Goal: Information Seeking & Learning: Learn about a topic

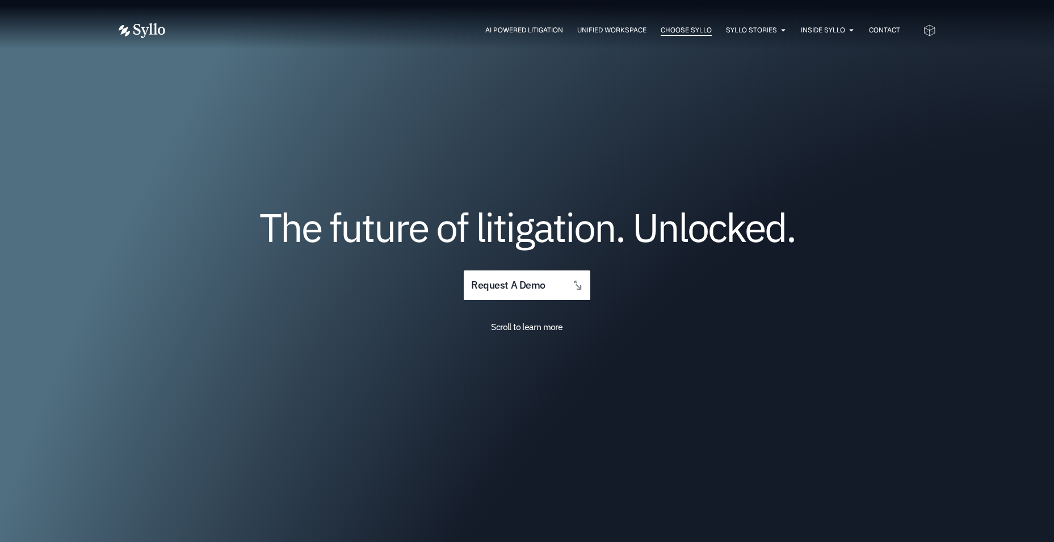
click at [663, 31] on span "Choose Syllo" at bounding box center [686, 30] width 51 height 10
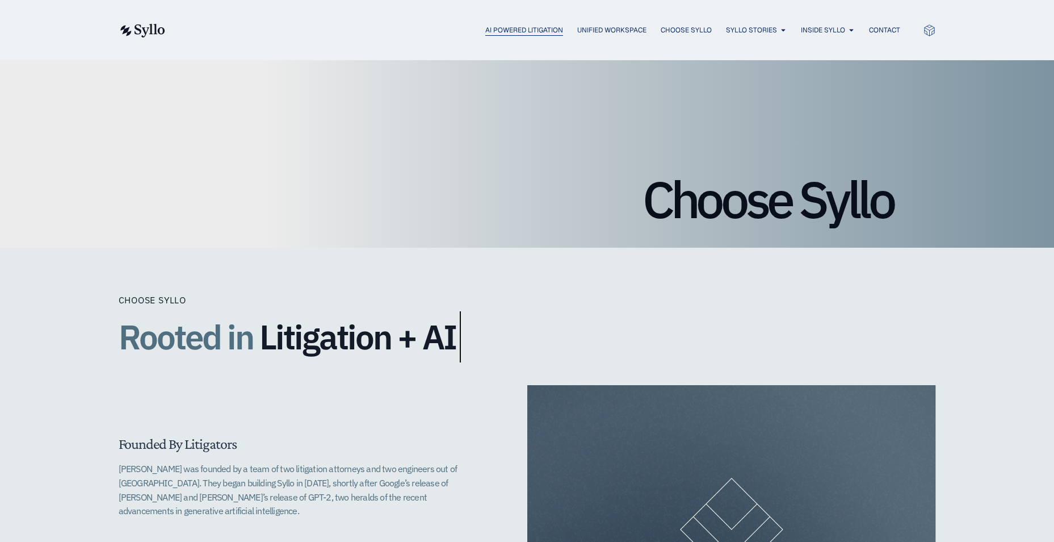
click at [499, 25] on span "AI Powered Litigation" at bounding box center [524, 30] width 78 height 10
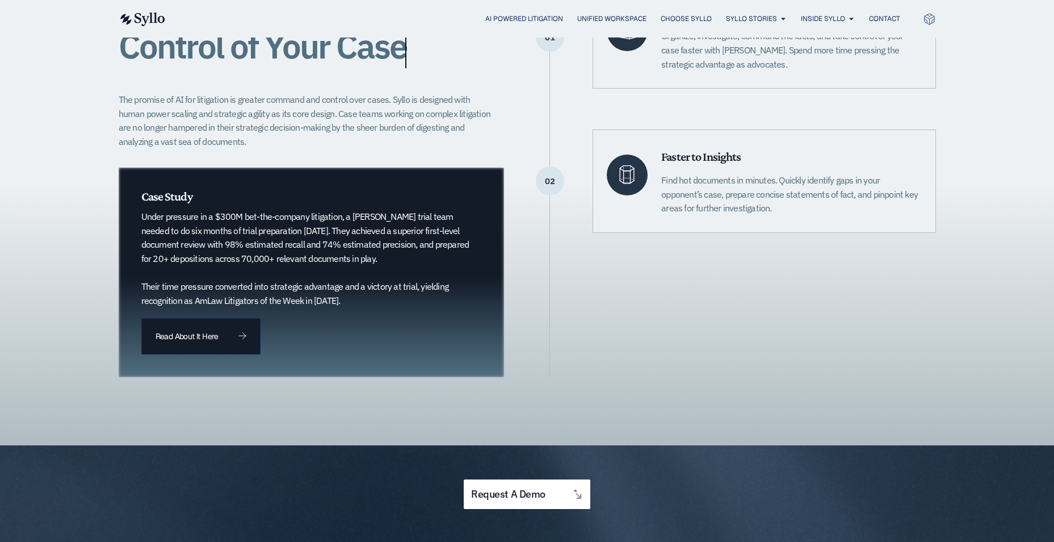
scroll to position [341, 0]
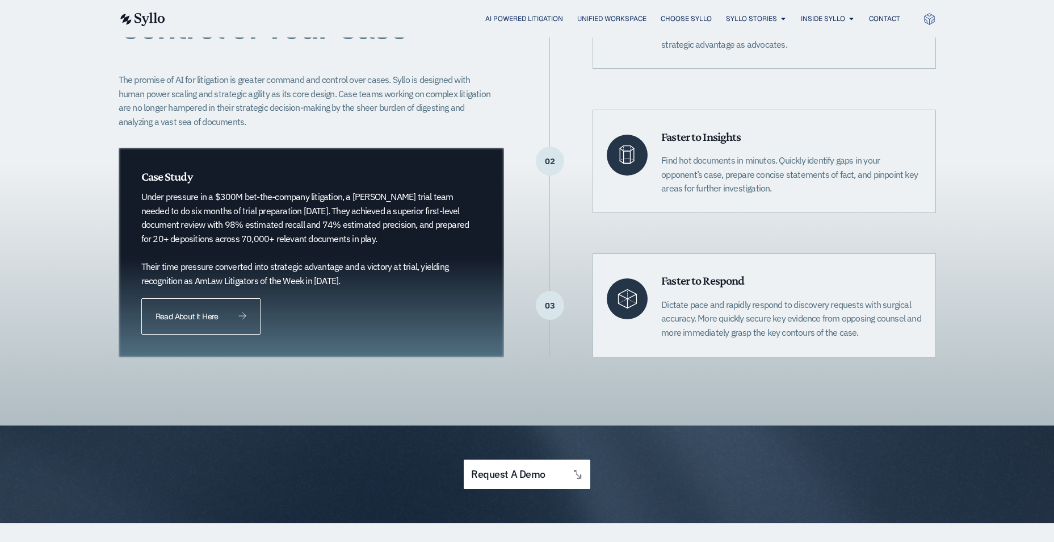
click at [195, 321] on link "Read About It Here" at bounding box center [200, 316] width 119 height 36
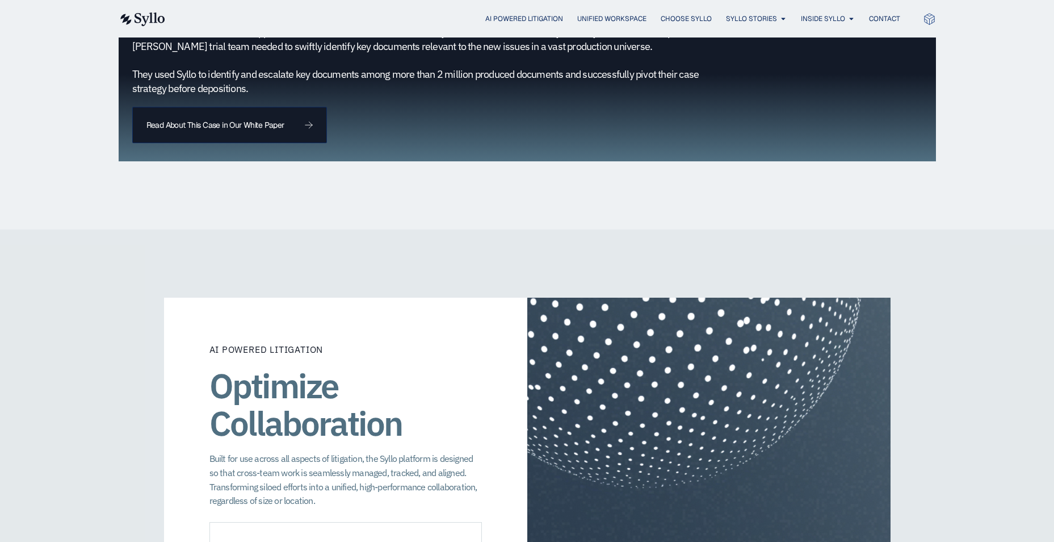
scroll to position [1192, 0]
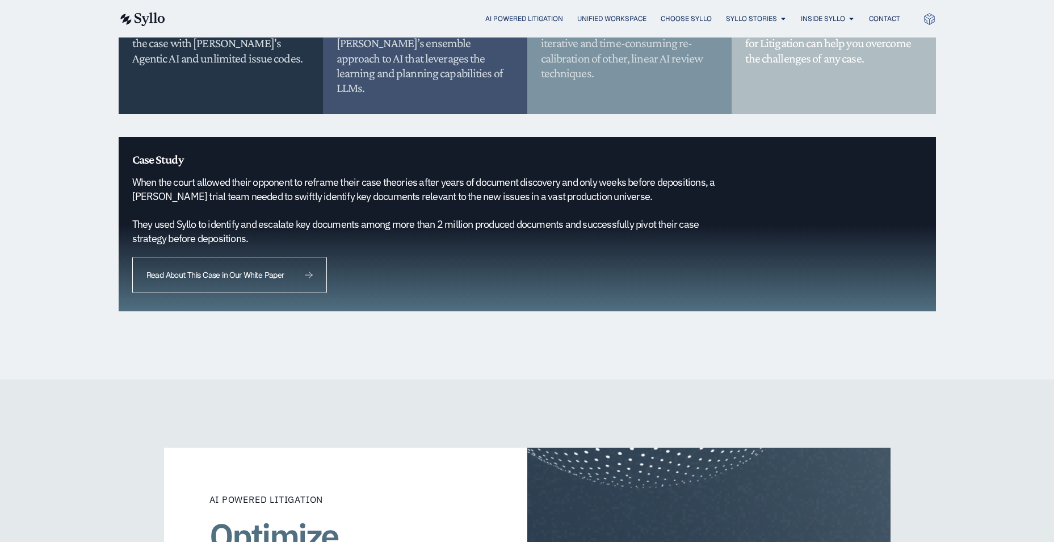
click at [242, 268] on link "Read About This Case in Our White Paper" at bounding box center [229, 275] width 195 height 36
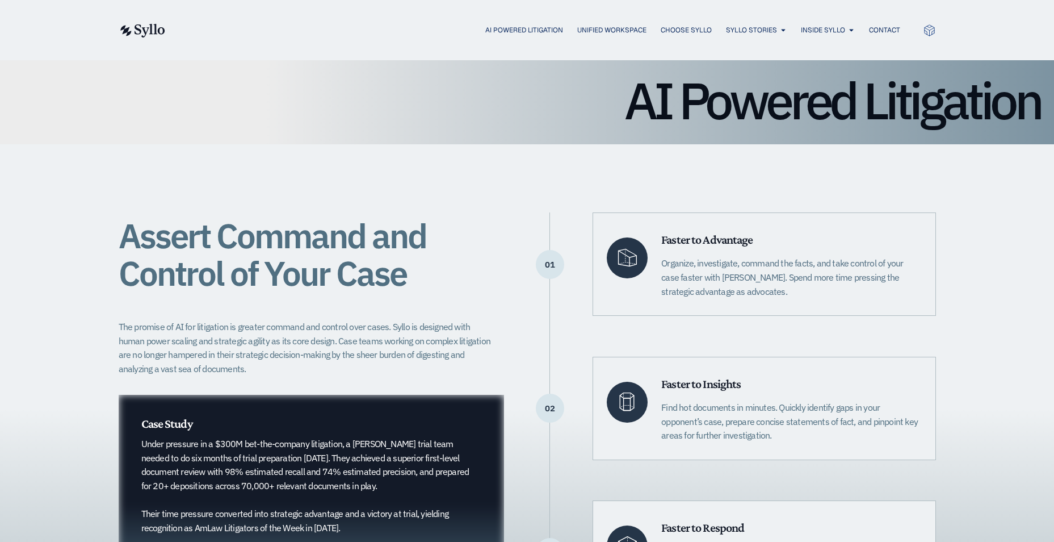
scroll to position [0, 0]
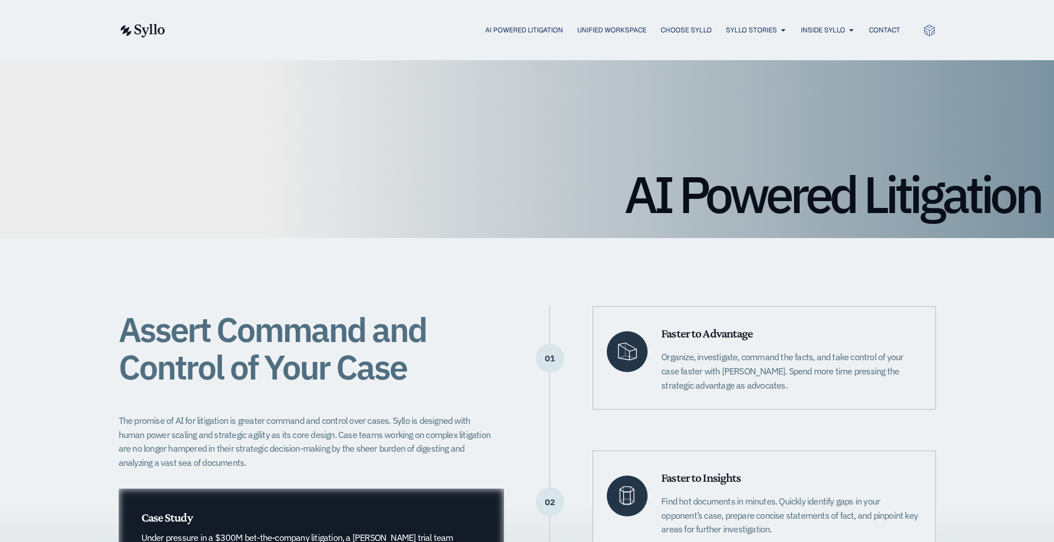
click at [161, 26] on img at bounding box center [142, 31] width 47 height 14
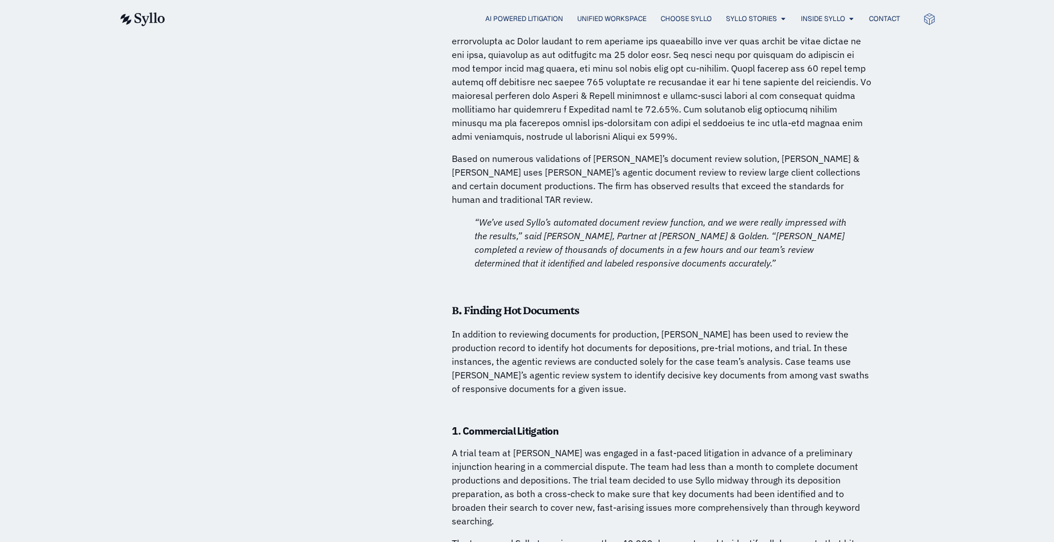
scroll to position [5394, 0]
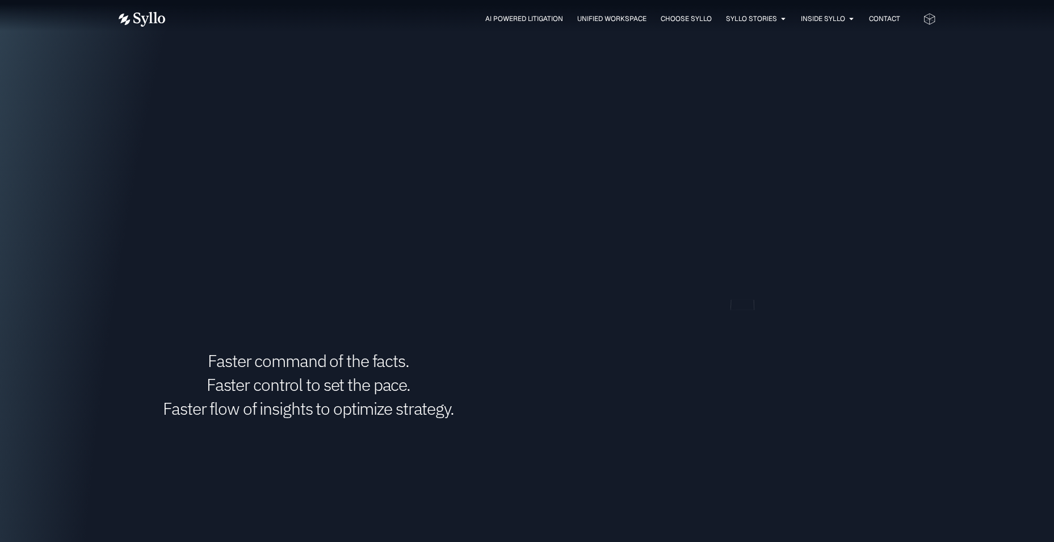
scroll to position [1249, 0]
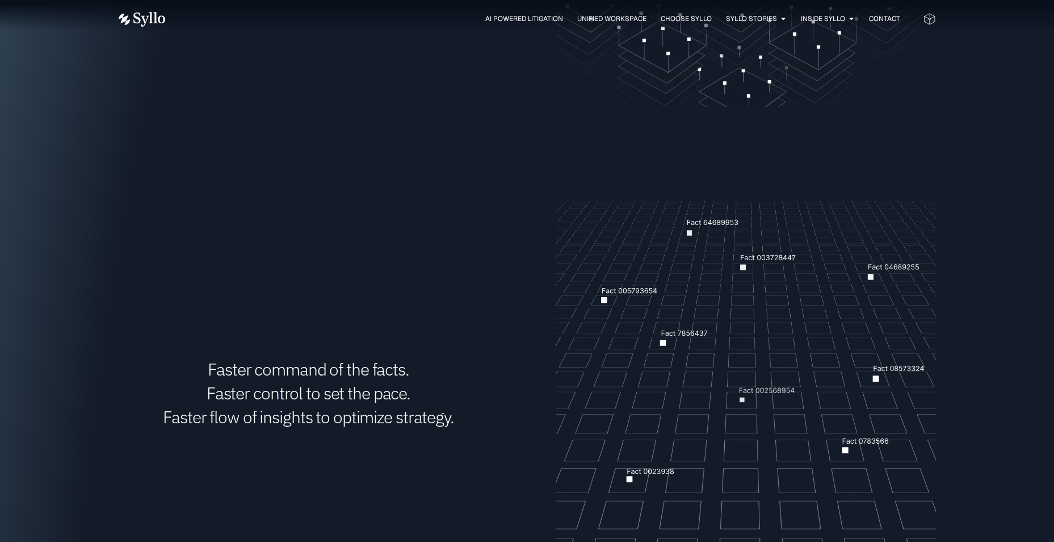
click at [518, 9] on div "AI Powered Litigation Unified Workspace Choose Syllo Syllo Stories Close Syllo …" at bounding box center [528, 19] width 818 height 38
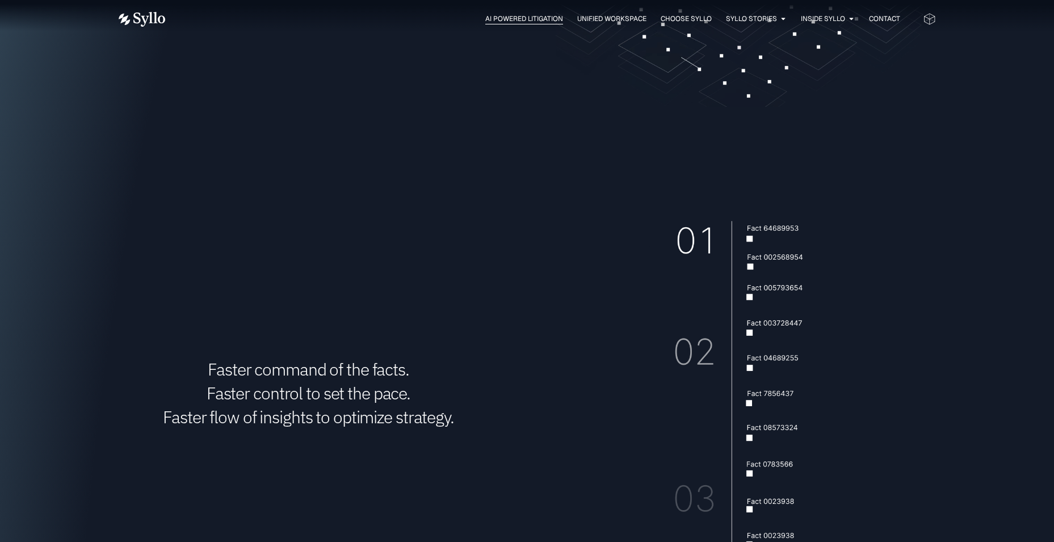
click at [518, 16] on span "AI Powered Litigation" at bounding box center [524, 19] width 78 height 10
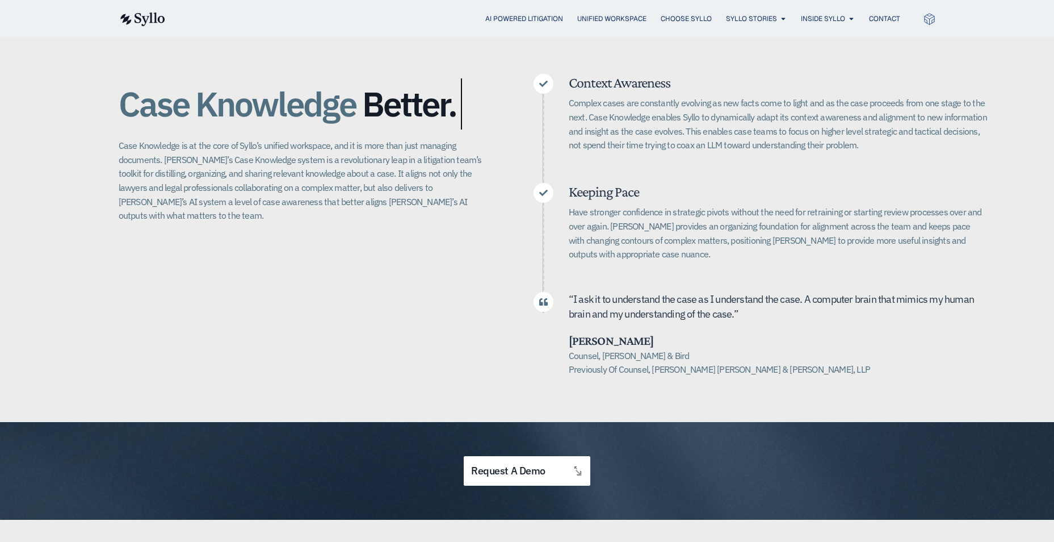
scroll to position [227, 0]
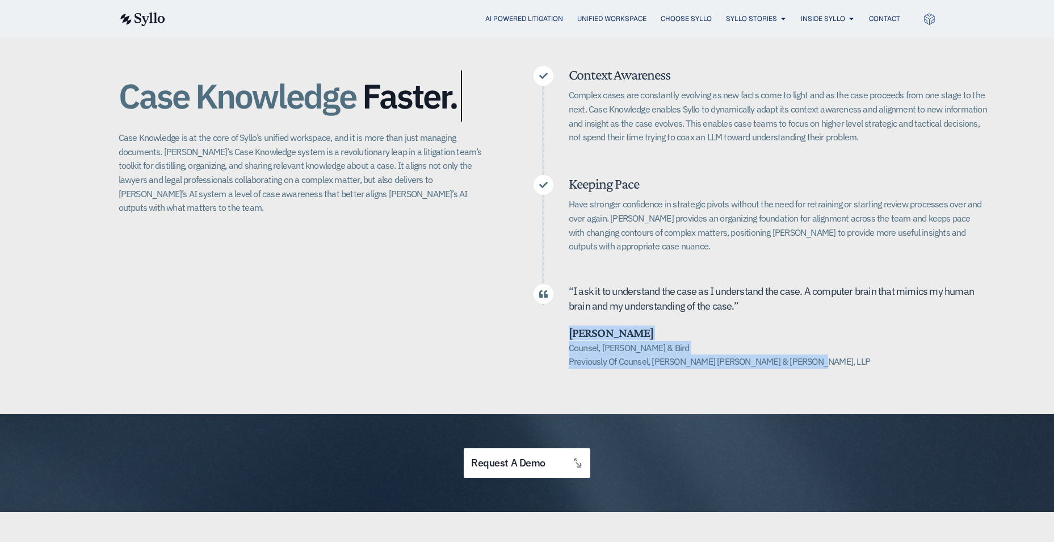
drag, startPoint x: 810, startPoint y: 364, endPoint x: 567, endPoint y: 332, distance: 245.2
click at [567, 332] on div "“ I ask it to u nderstand the case as I understand the case. A computer brain t…" at bounding box center [761, 326] width 454 height 84
click at [668, 350] on h5 "Counsel, [PERSON_NAME] & Bird Previously Of Counsel, [PERSON_NAME] [PERSON_NAME…" at bounding box center [778, 355] width 419 height 28
drag, startPoint x: 673, startPoint y: 344, endPoint x: 568, endPoint y: 347, distance: 104.5
click at [569, 347] on h5 "Counsel, [PERSON_NAME] & Bird Previously Of Counsel, [PERSON_NAME] [PERSON_NAME…" at bounding box center [778, 355] width 419 height 28
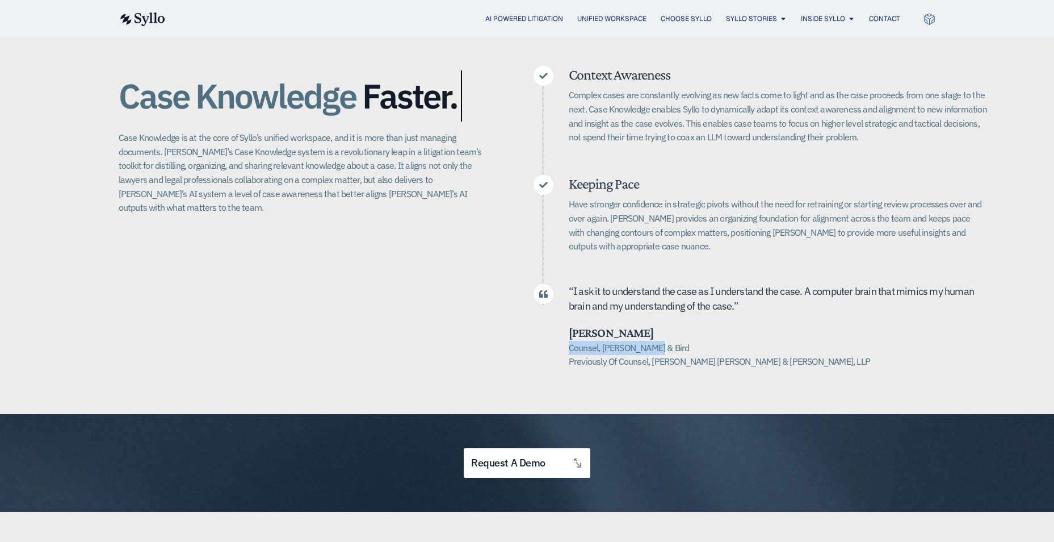
drag, startPoint x: 568, startPoint y: 347, endPoint x: 694, endPoint y: 351, distance: 126.1
click at [694, 351] on h5 "Counsel, [PERSON_NAME] & Bird Previously Of Counsel, [PERSON_NAME] [PERSON_NAME…" at bounding box center [778, 355] width 419 height 28
